Goal: Information Seeking & Learning: Learn about a topic

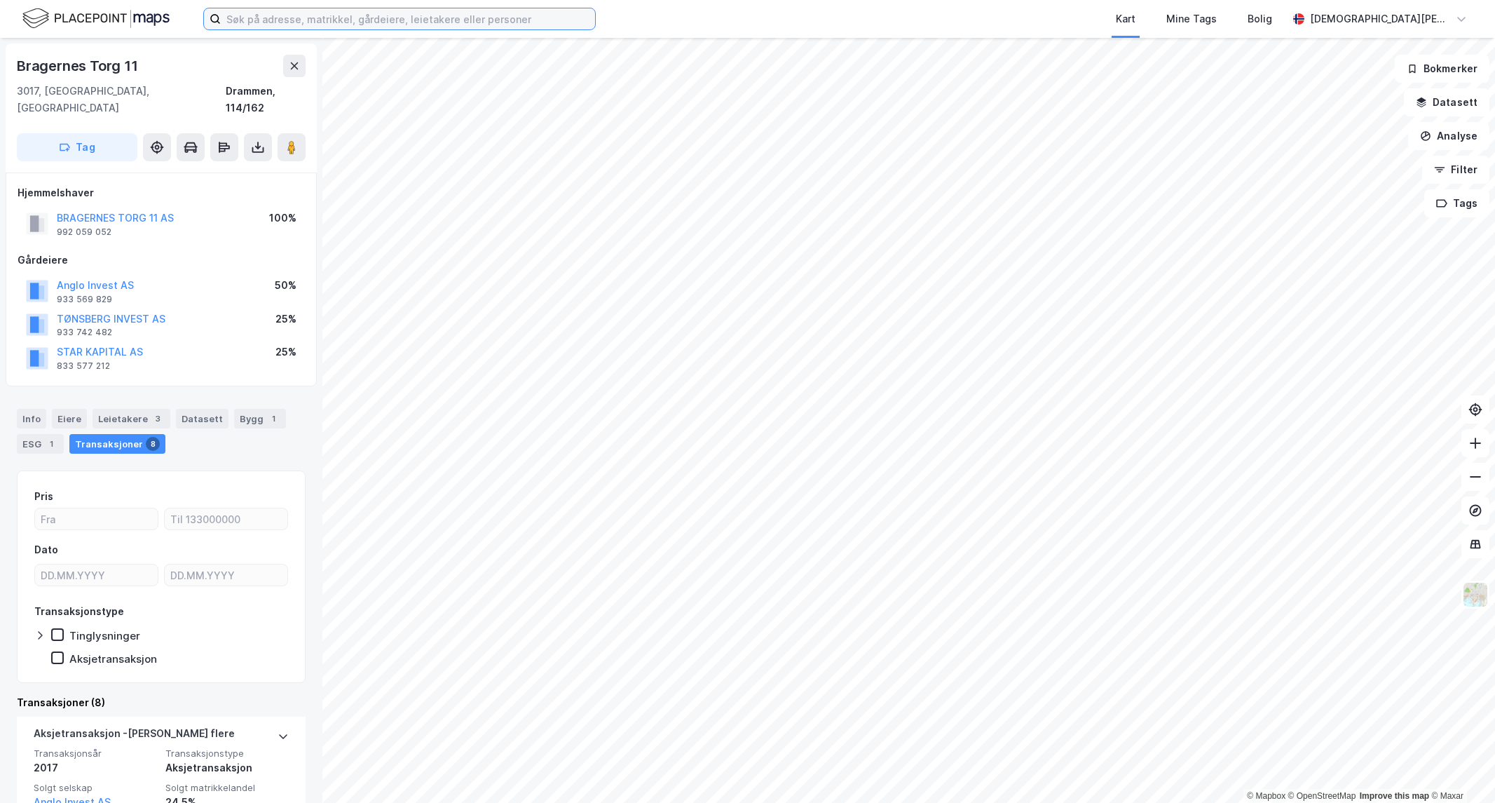
click at [426, 25] on input at bounding box center [408, 18] width 374 height 21
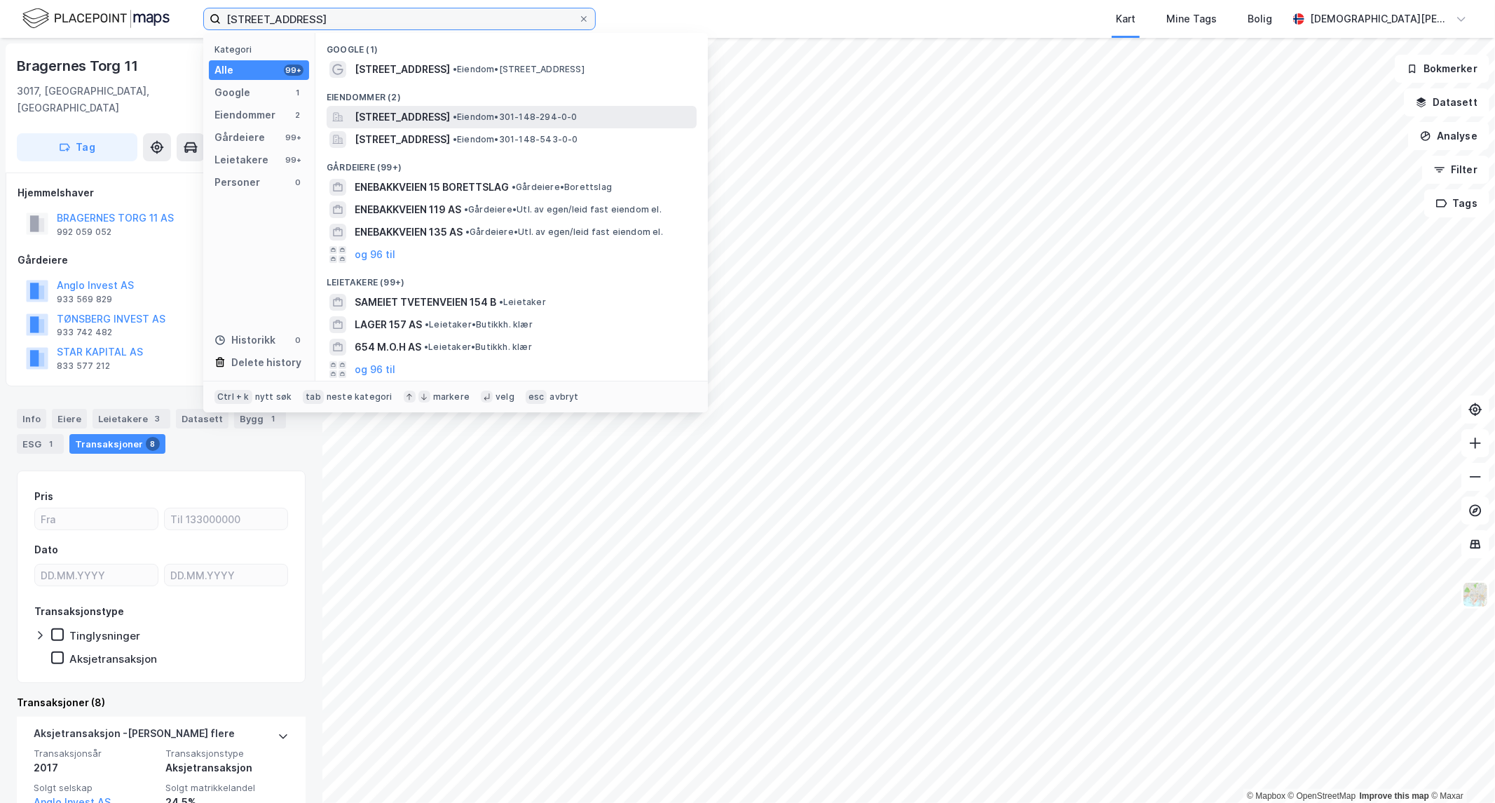
type input "[STREET_ADDRESS]"
click at [450, 115] on span "[STREET_ADDRESS]" at bounding box center [402, 117] width 95 height 17
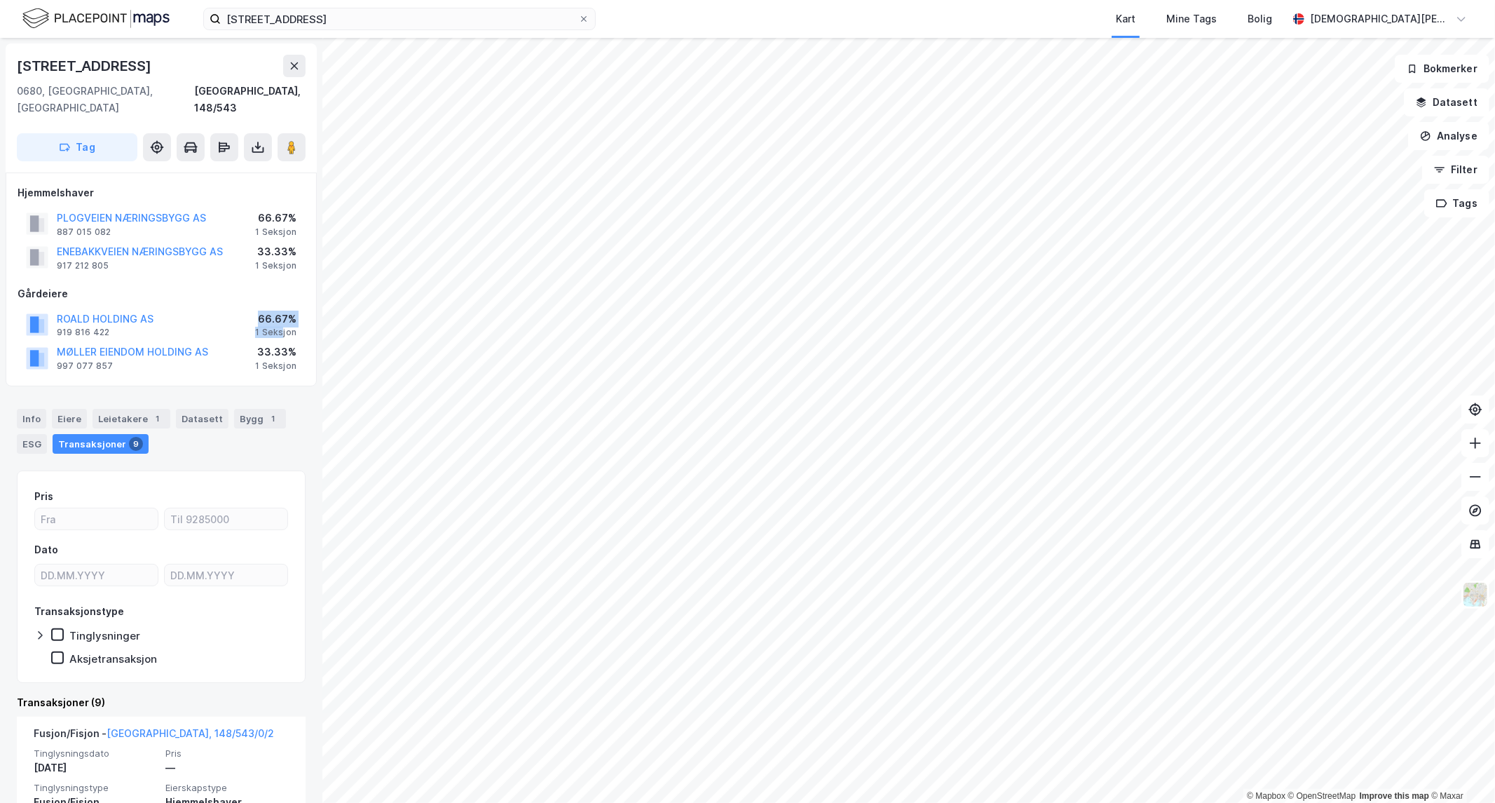
drag, startPoint x: 257, startPoint y: 300, endPoint x: 283, endPoint y: 313, distance: 29.5
click at [283, 313] on div "ROALD HOLDING AS 919 816 422 66.67% 1 Seksjon" at bounding box center [161, 325] width 287 height 34
click at [286, 344] on div "33.33%" at bounding box center [275, 352] width 41 height 17
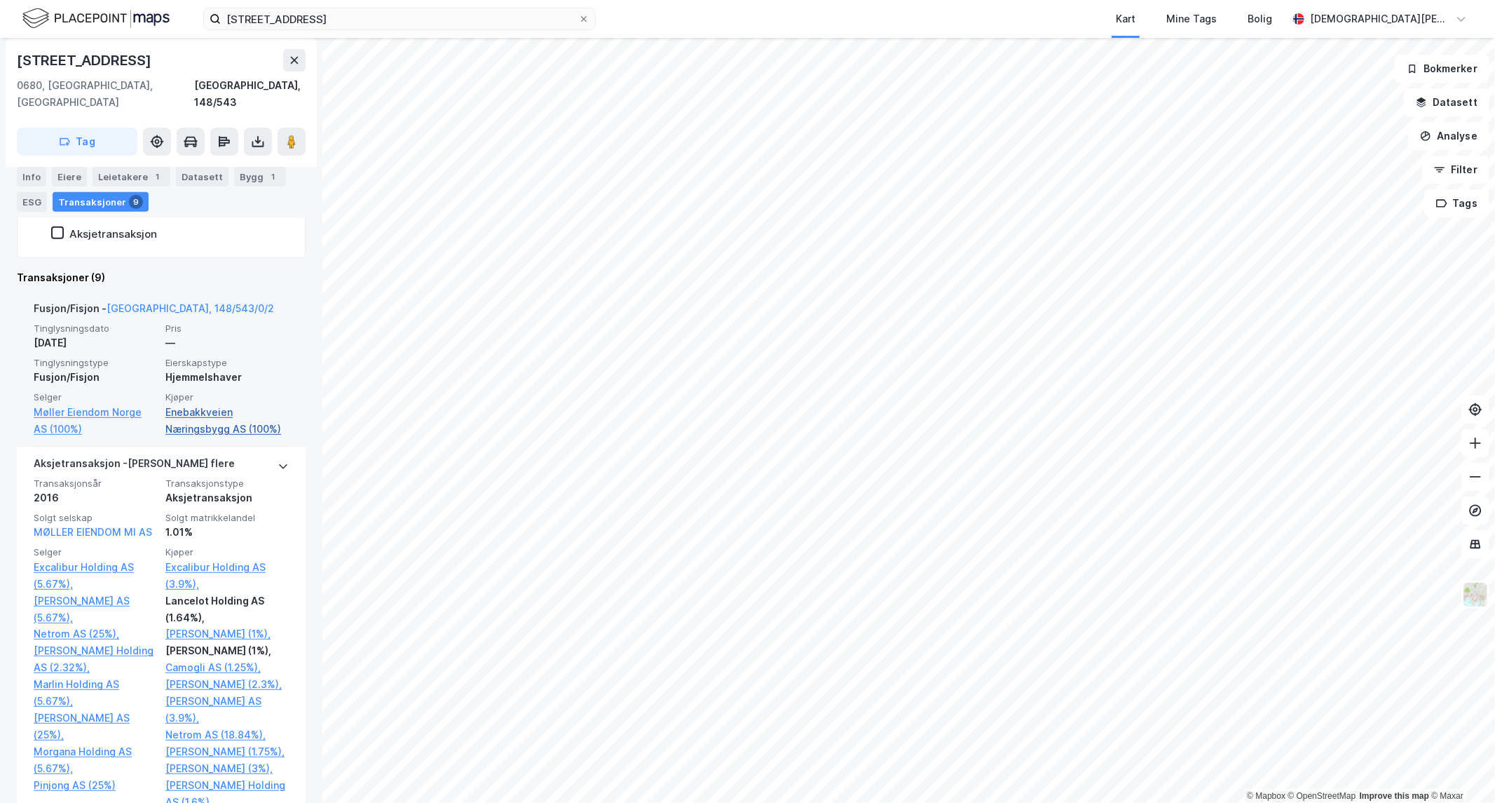
scroll to position [311, 0]
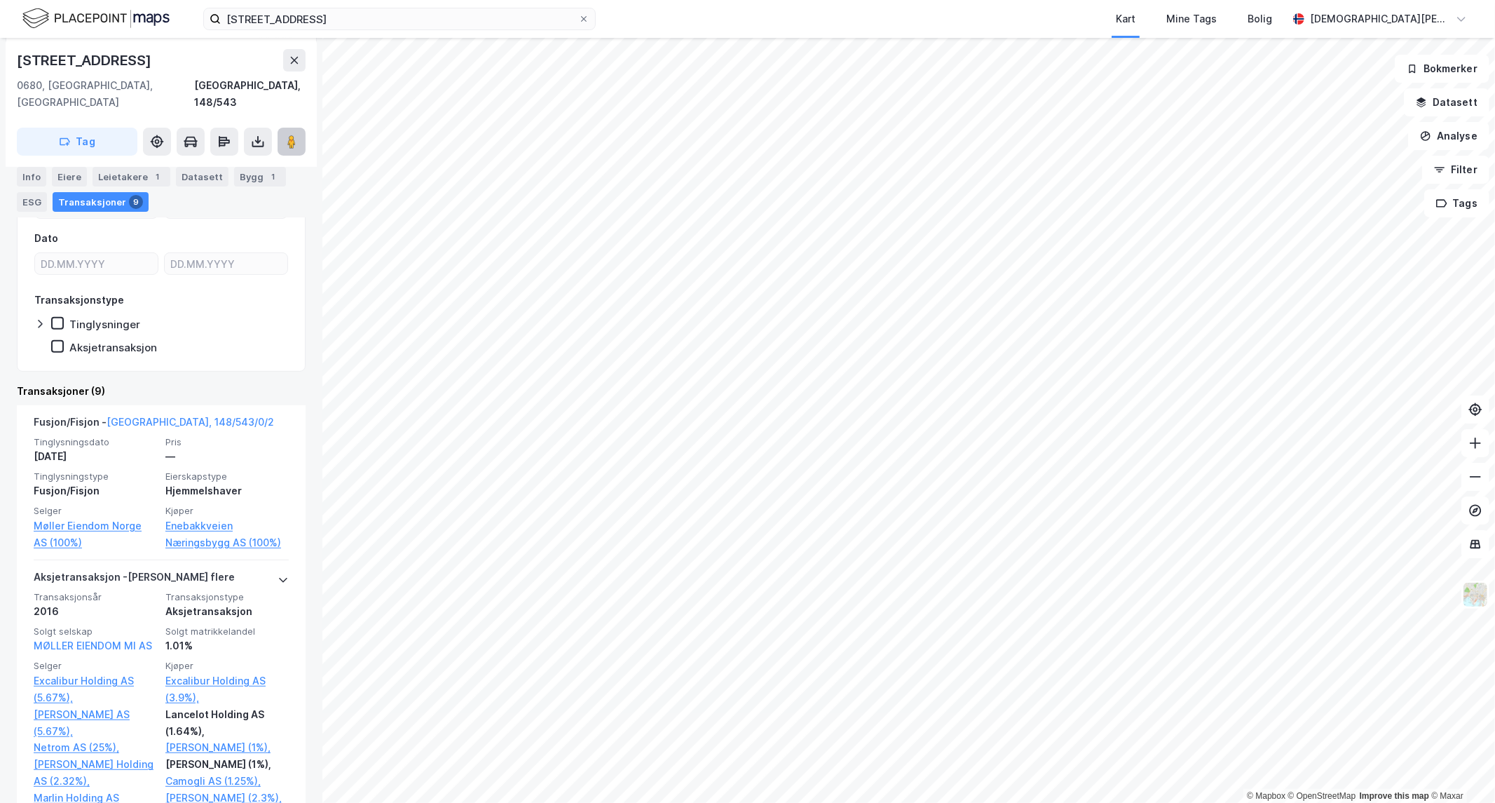
click at [285, 135] on icon at bounding box center [292, 142] width 14 height 14
